Goal: Find specific page/section: Find specific page/section

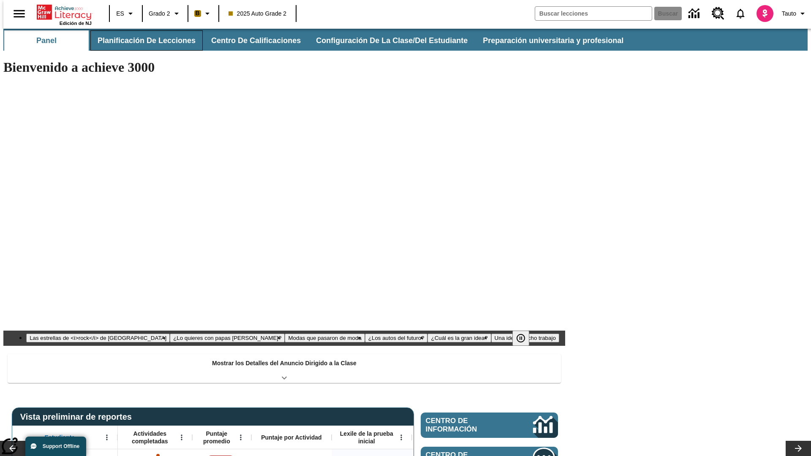
click at [141, 41] on button "Planificación de lecciones" at bounding box center [146, 40] width 112 height 20
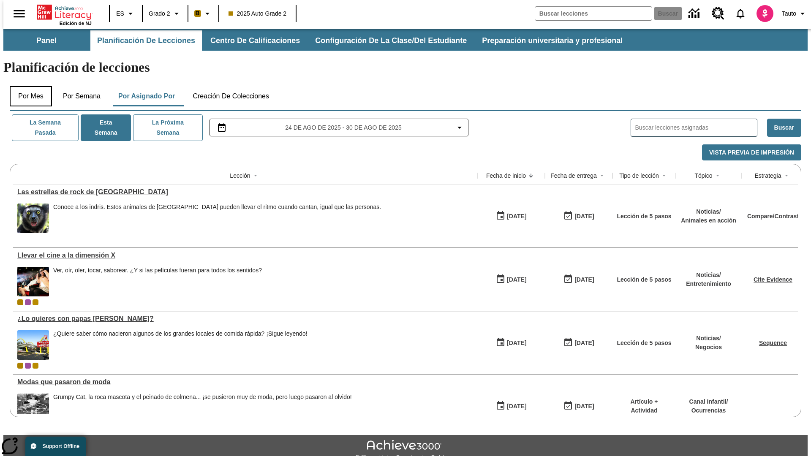
click at [27, 86] on button "Por mes" at bounding box center [31, 96] width 42 height 20
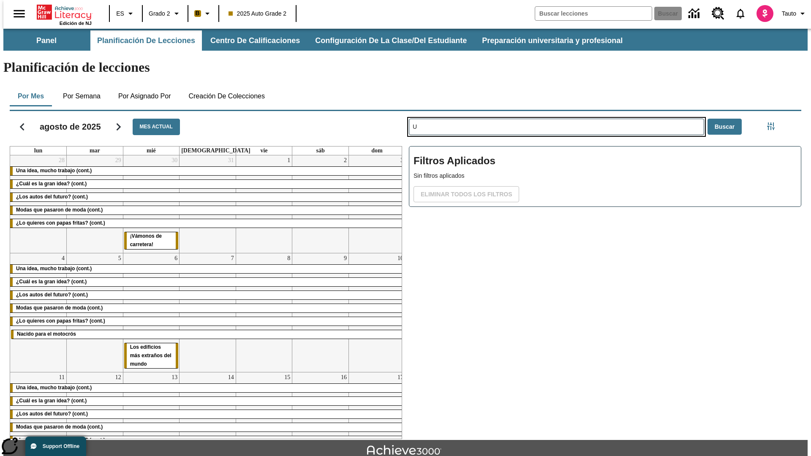
type input "U"
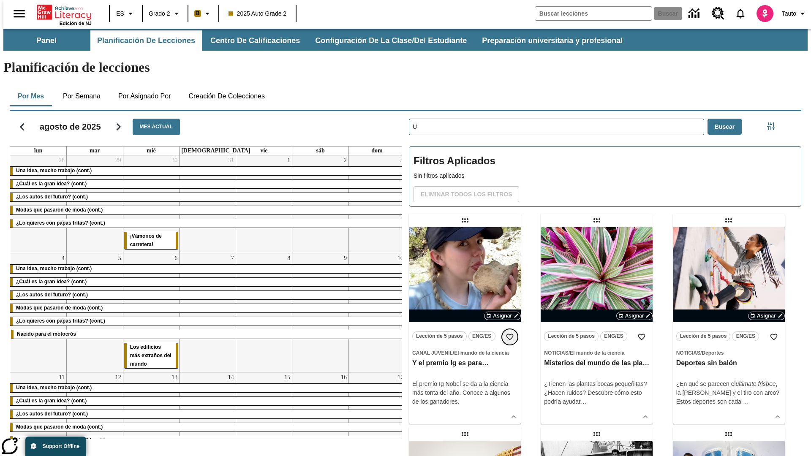
click at [510, 333] on icon "Añadir a mis Favoritas" at bounding box center [509, 337] width 8 height 8
click at [61, 11] on icon "Portada" at bounding box center [65, 12] width 56 height 17
